Goal: Transaction & Acquisition: Purchase product/service

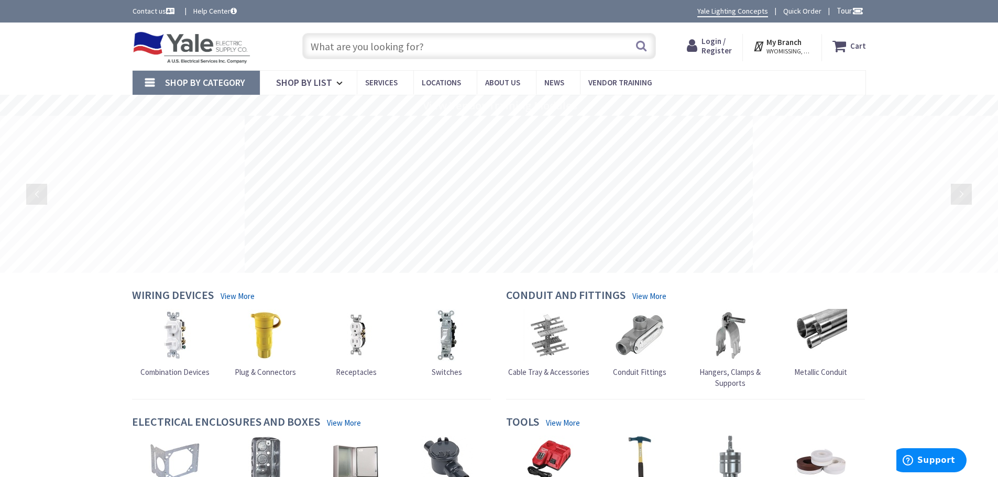
click at [341, 49] on input "text" at bounding box center [479, 46] width 354 height 26
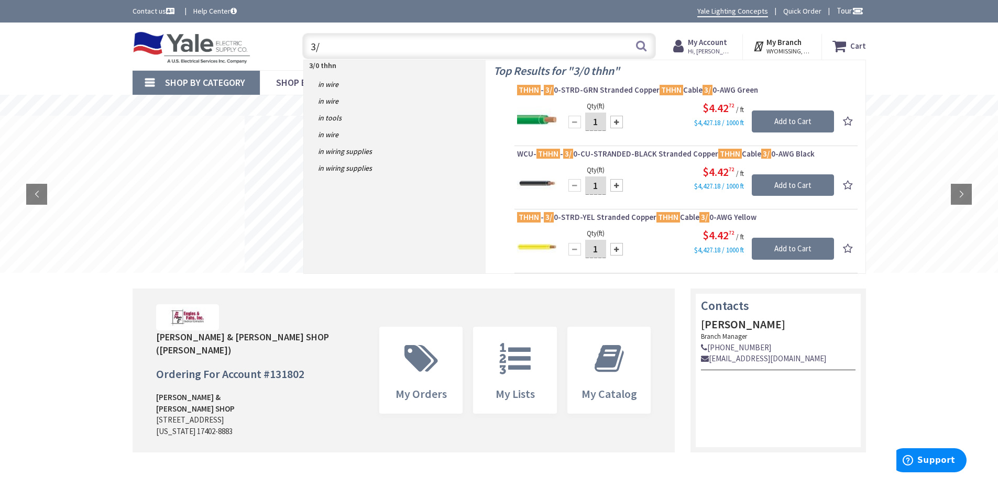
type input "3"
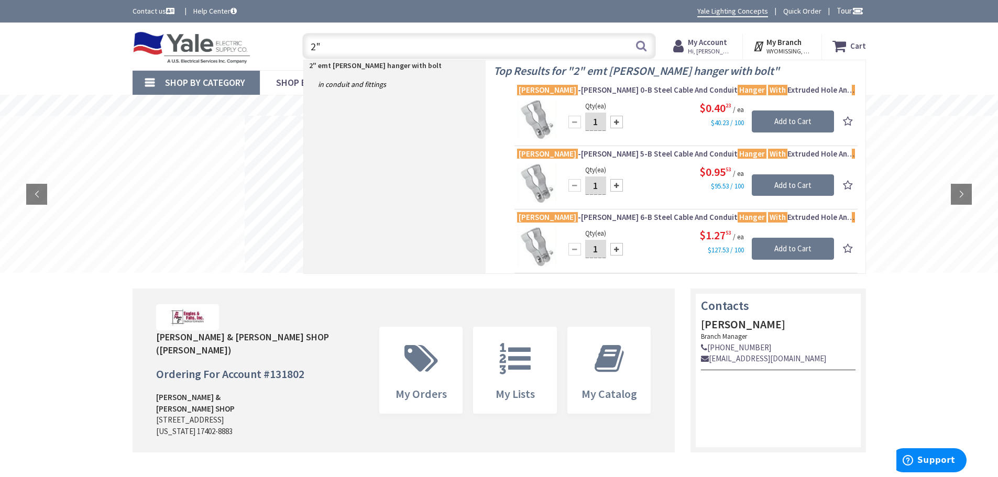
type input "2"
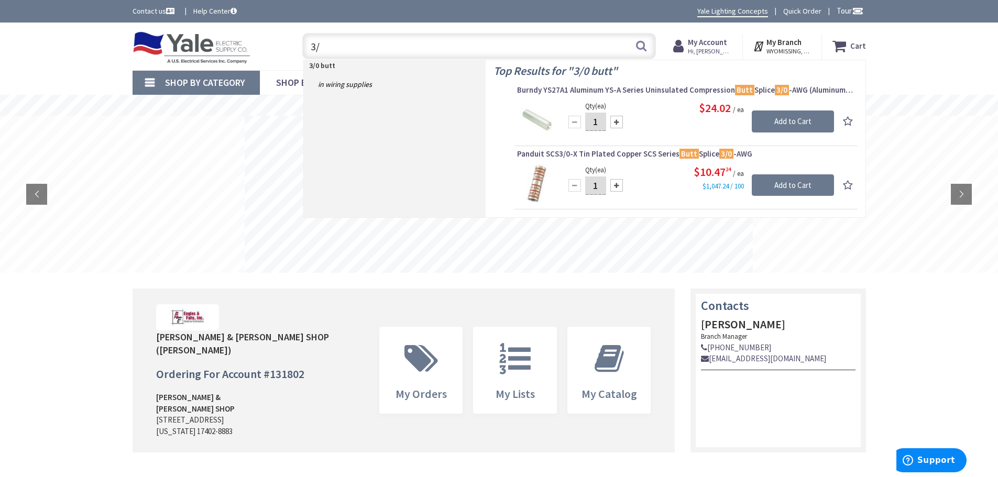
type input "3"
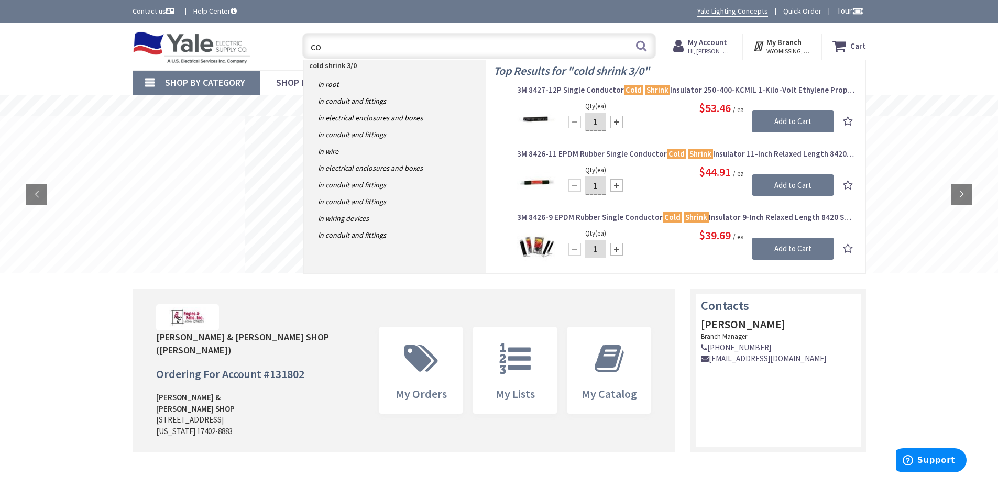
type input "c"
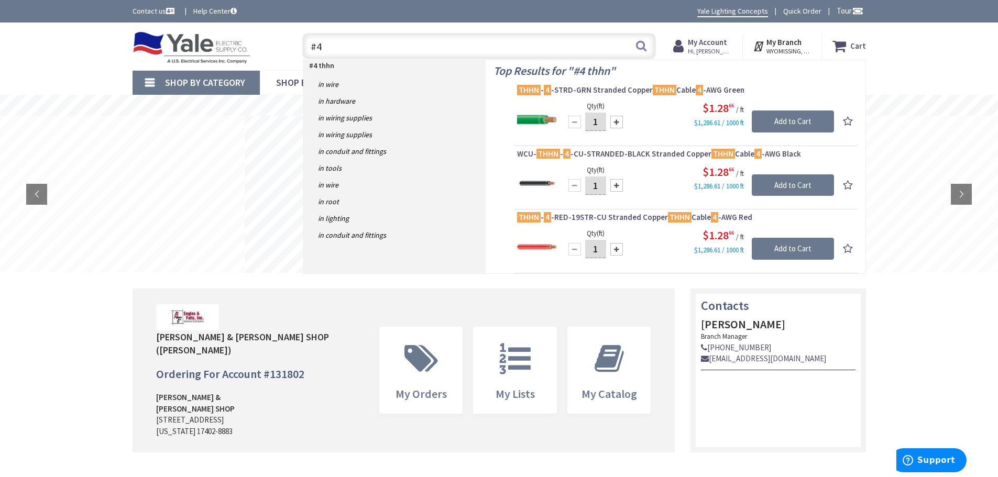
type input "#"
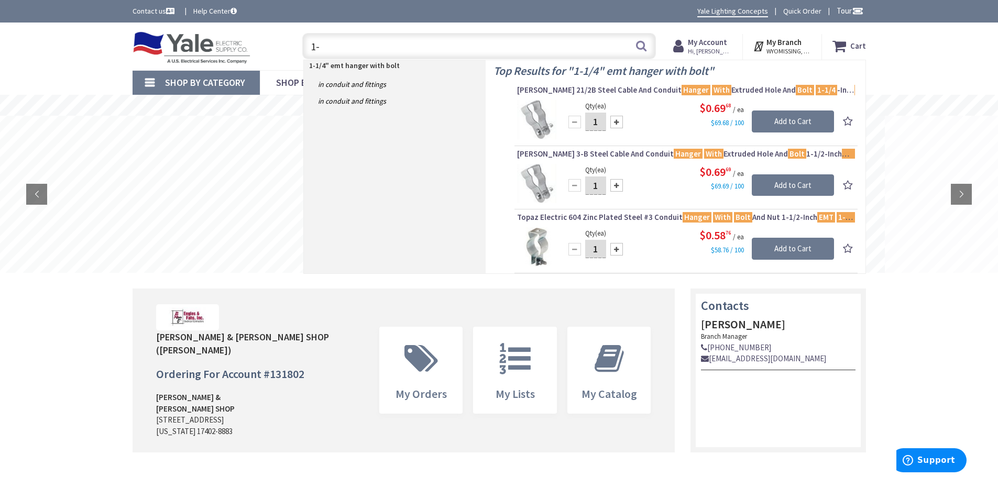
type input "1"
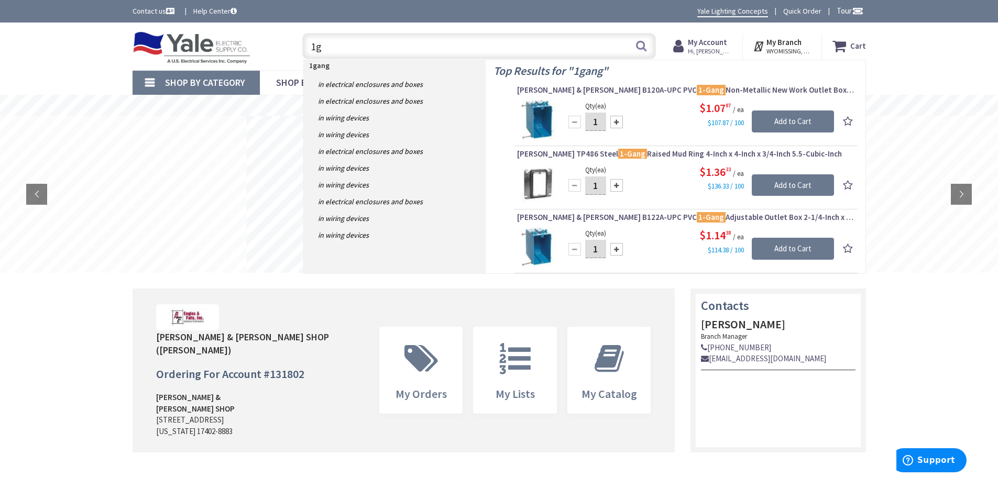
type input "1"
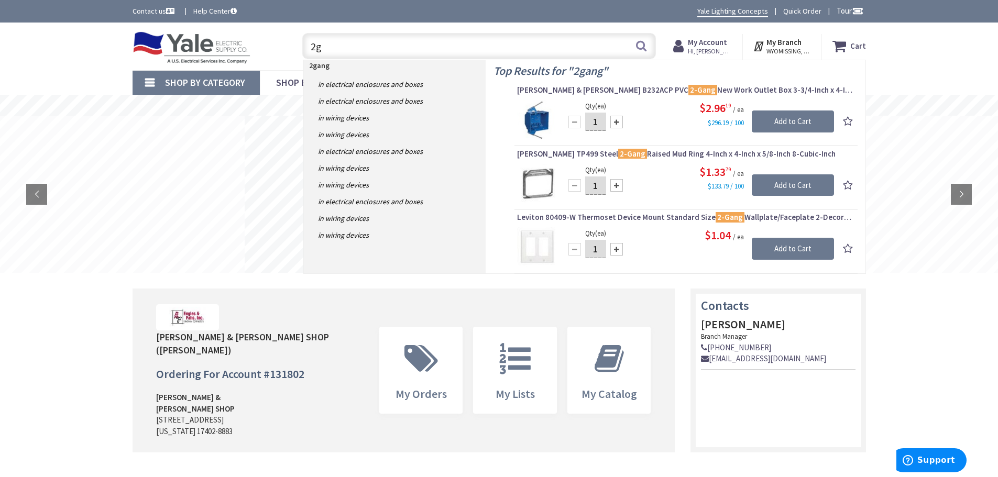
type input "2"
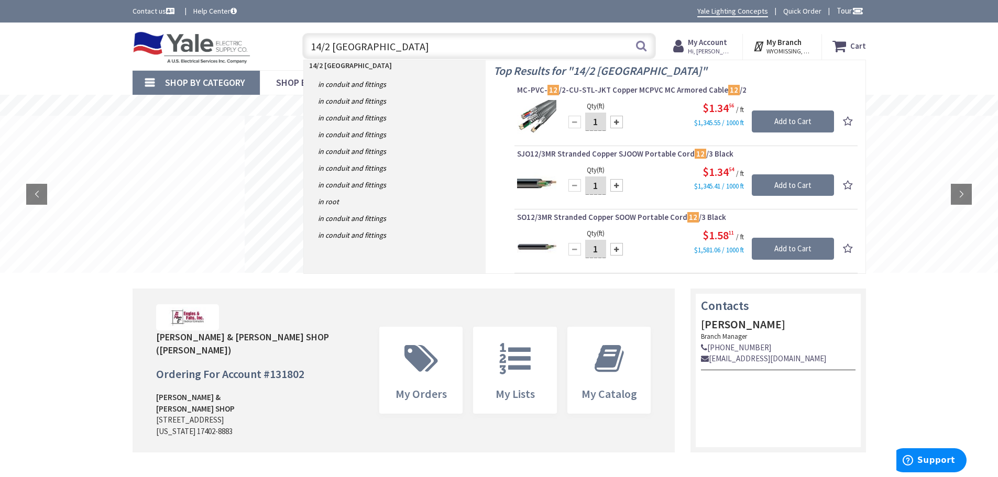
type input "14/2 romex"
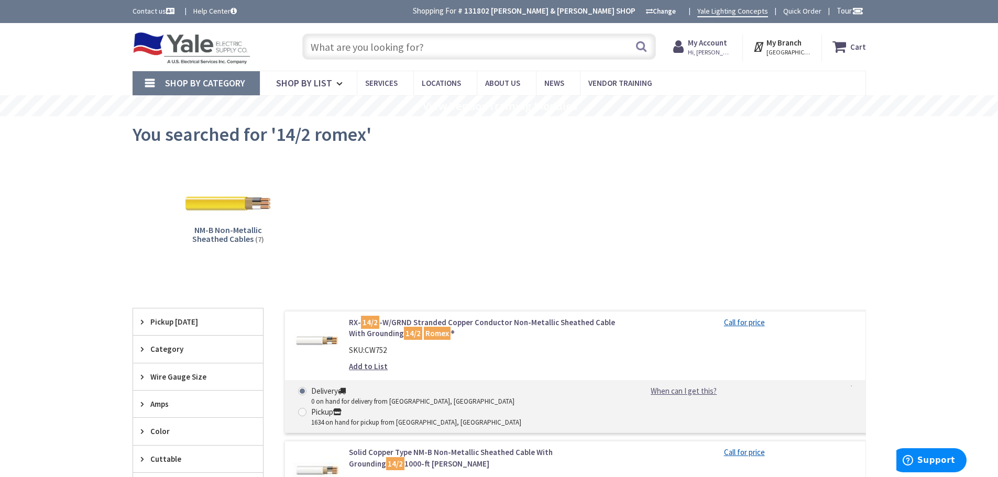
click at [386, 39] on input "text" at bounding box center [479, 47] width 354 height 26
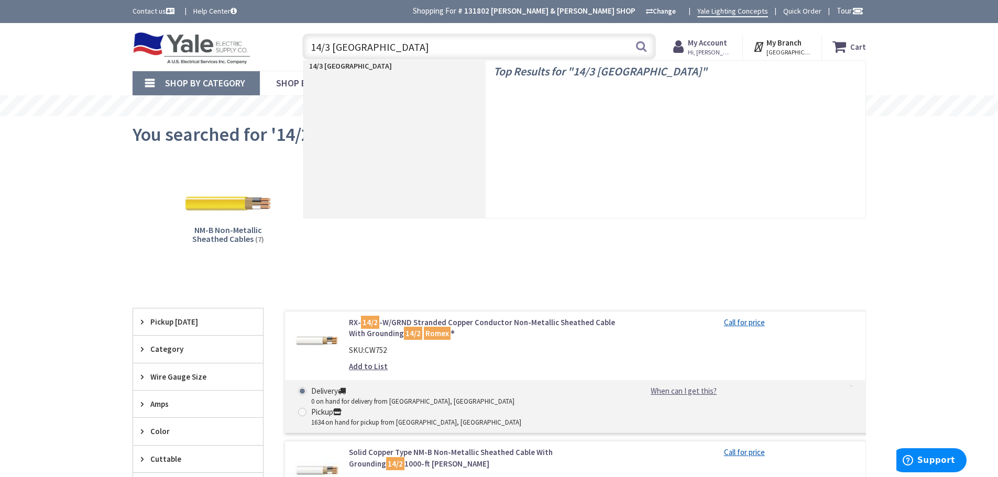
type input "14/3 romex"
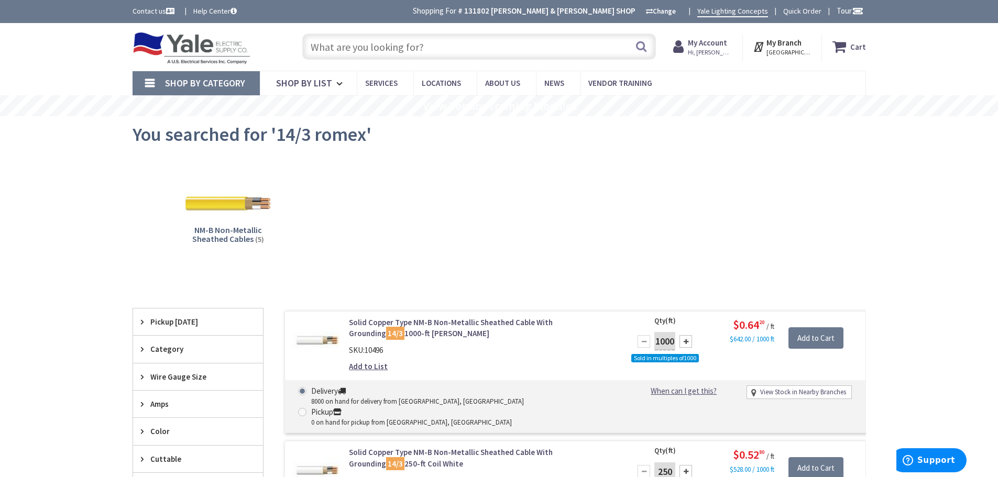
click at [398, 43] on input "text" at bounding box center [479, 47] width 354 height 26
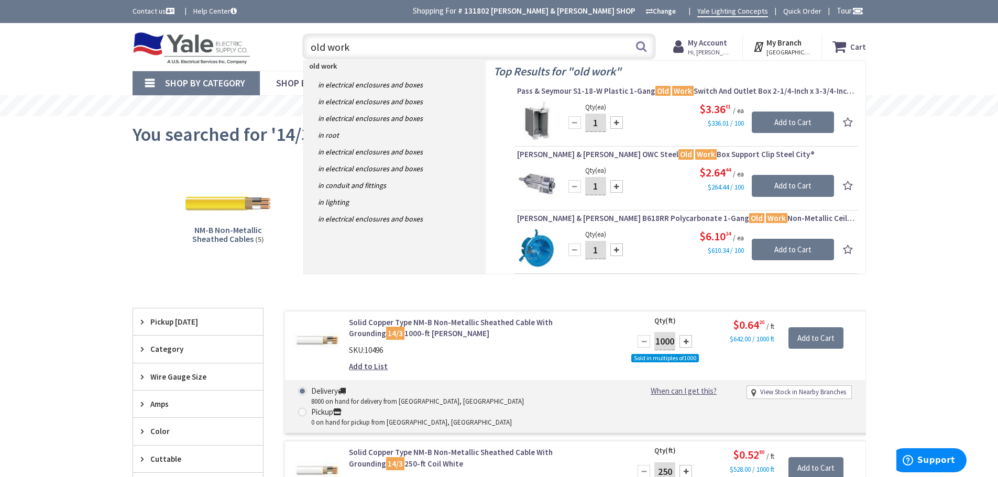
type input "old work"
